Goal: Transaction & Acquisition: Download file/media

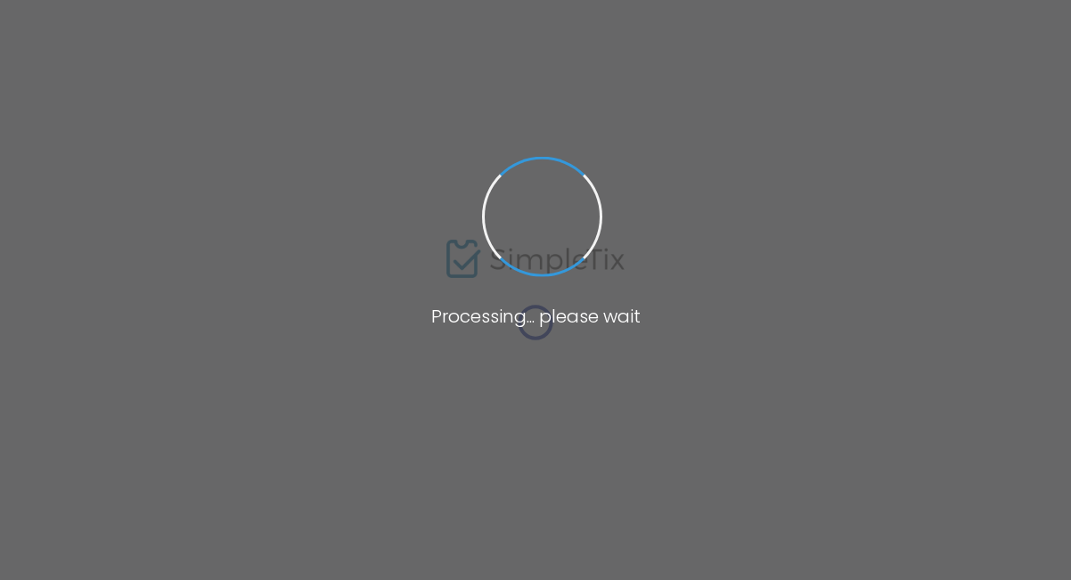
click at [868, 127] on span at bounding box center [535, 290] width 1071 height 580
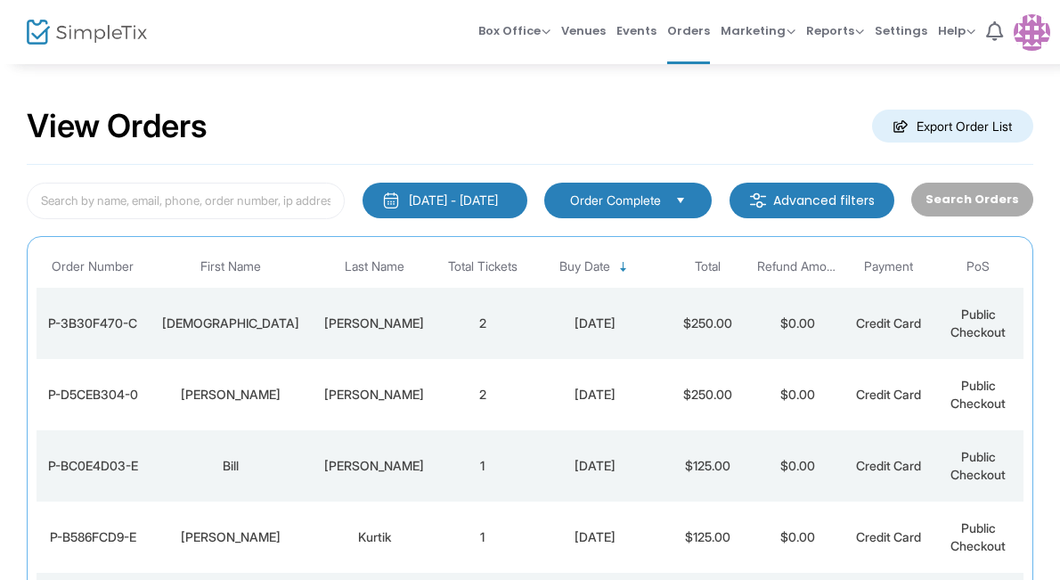
drag, startPoint x: 917, startPoint y: 0, endPoint x: 729, endPoint y: 141, distance: 234.8
click at [729, 141] on div "View Orders Export Order List" at bounding box center [530, 127] width 1007 height 76
click at [955, 120] on m-button "Export Order List" at bounding box center [952, 126] width 161 height 33
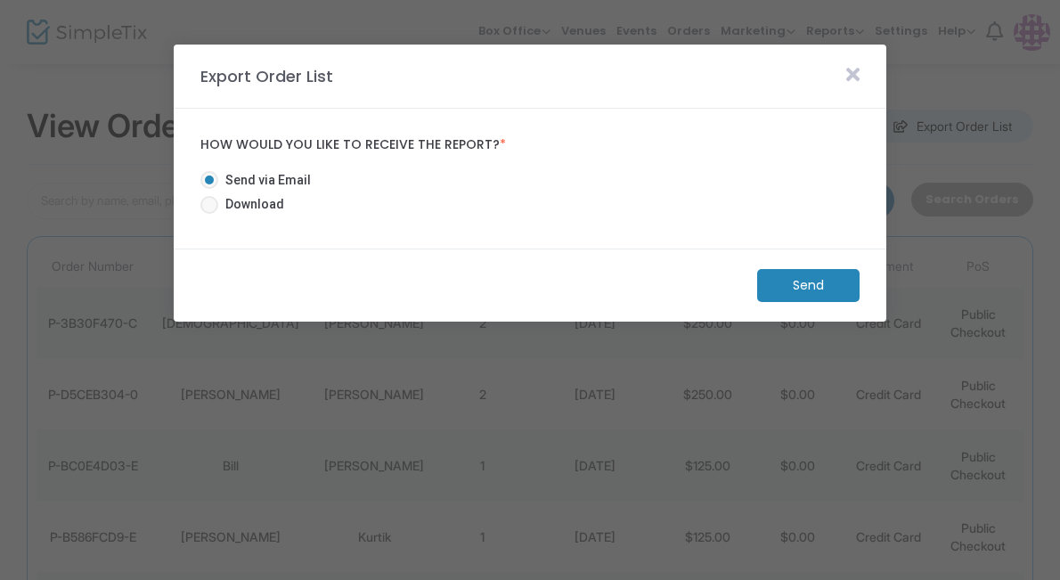
click at [205, 202] on span at bounding box center [209, 205] width 18 height 18
click at [208, 214] on input "Download" at bounding box center [208, 214] width 1 height 1
radio input "true"
click at [795, 283] on m-button "Download" at bounding box center [793, 285] width 133 height 33
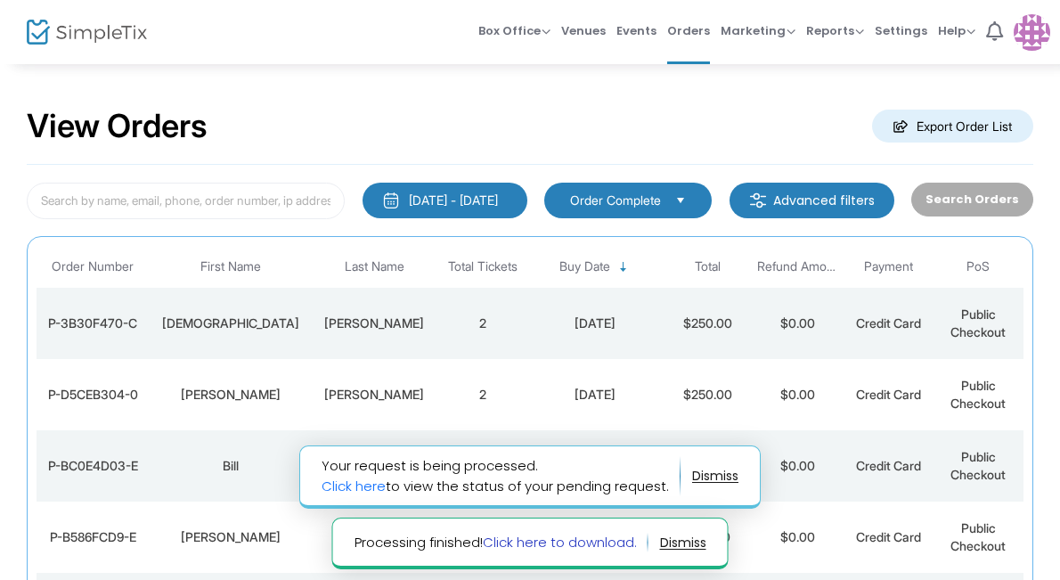
click at [534, 542] on link "Click here to download." at bounding box center [560, 542] width 154 height 19
